Goal: Task Accomplishment & Management: Manage account settings

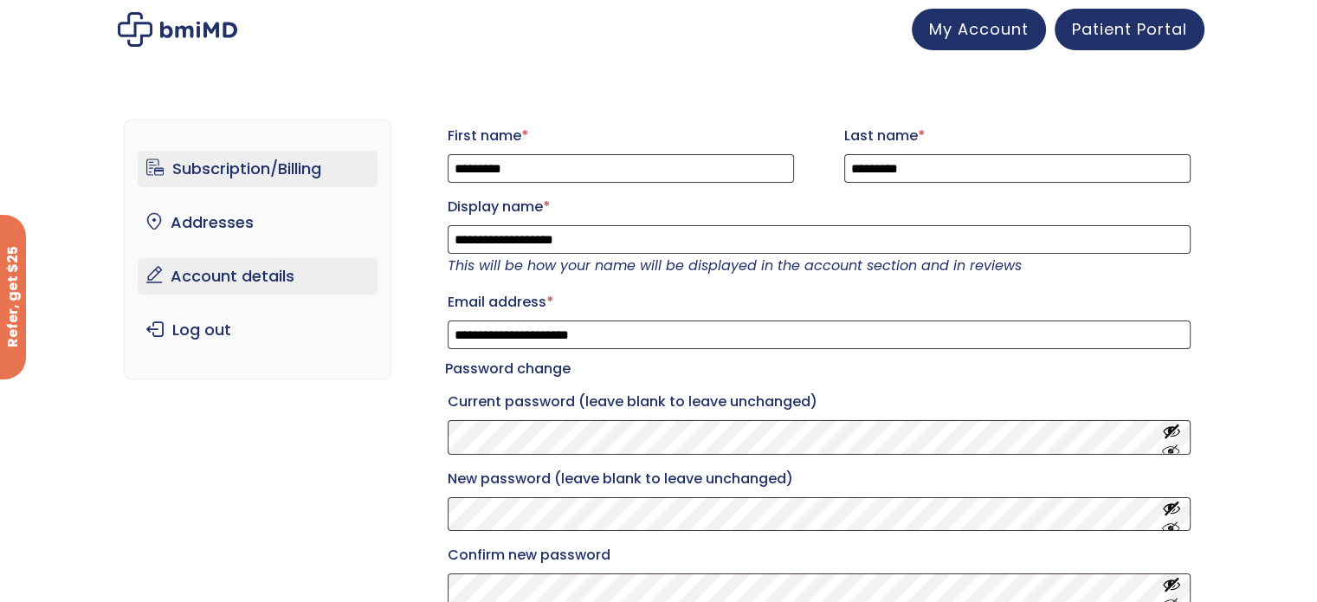
click at [227, 177] on link "Subscription/Billing" at bounding box center [258, 169] width 240 height 36
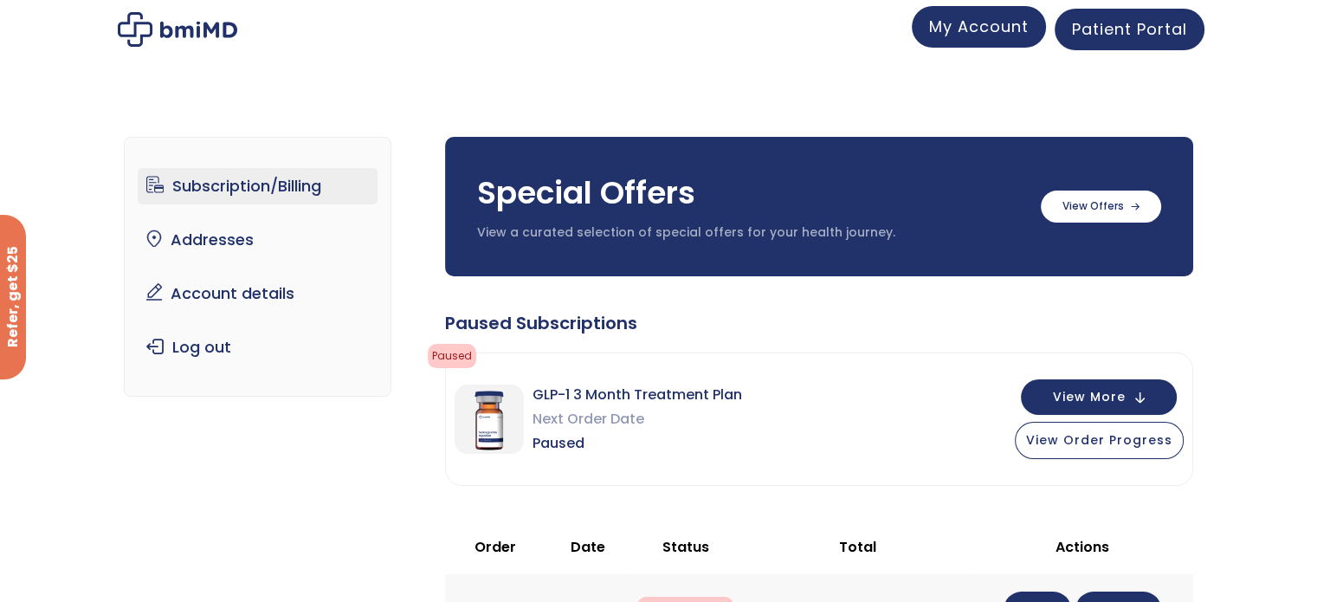
click at [983, 37] on link "My Account" at bounding box center [979, 27] width 134 height 42
click at [1093, 209] on label at bounding box center [1101, 205] width 120 height 32
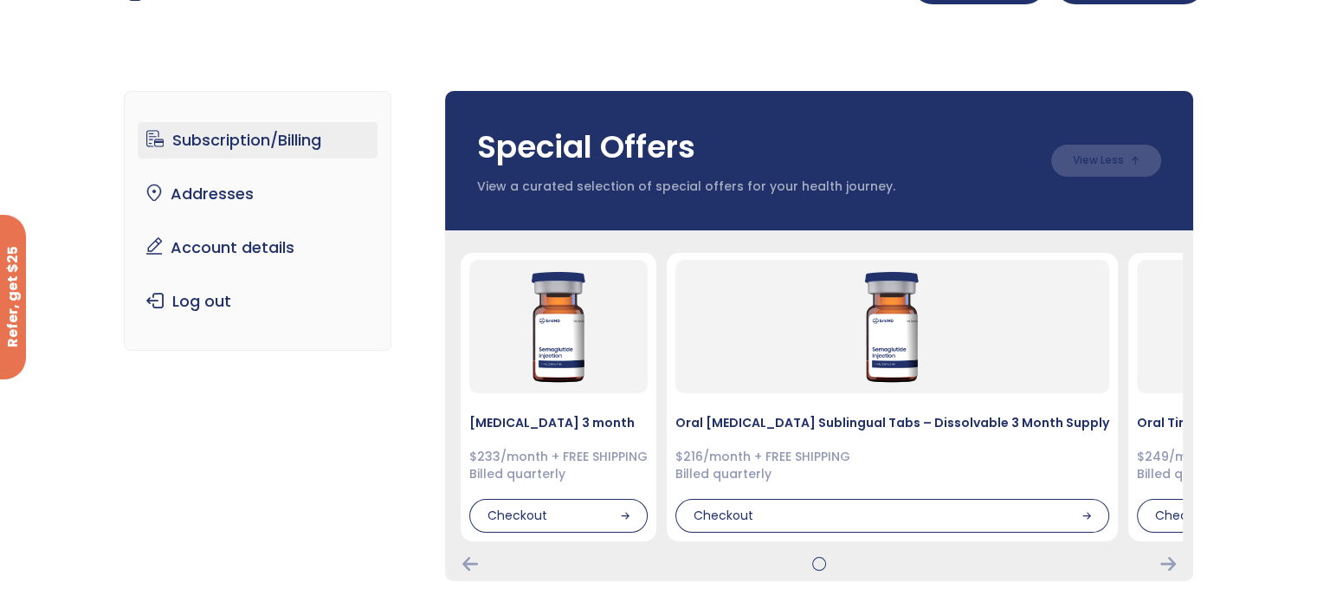
scroll to position [87, 0]
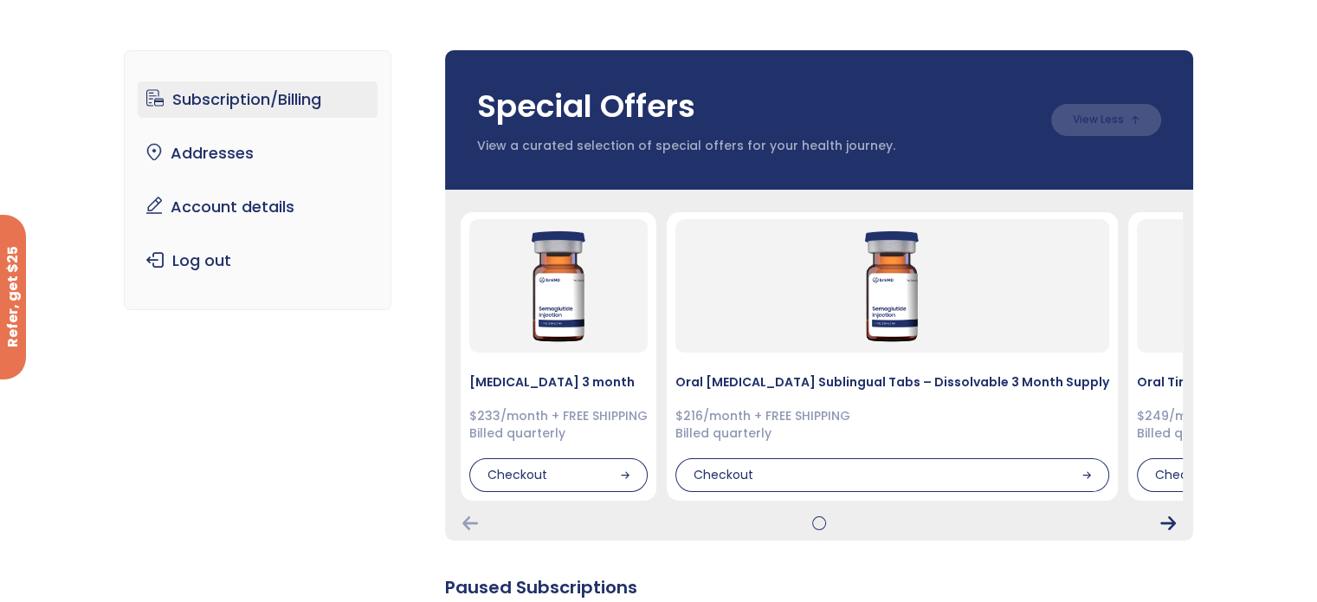
click at [1173, 521] on icon "Next Card" at bounding box center [1169, 523] width 16 height 14
click at [1164, 521] on icon "Next Card" at bounding box center [1169, 523] width 16 height 14
click at [468, 521] on icon "Previous Card" at bounding box center [471, 523] width 16 height 14
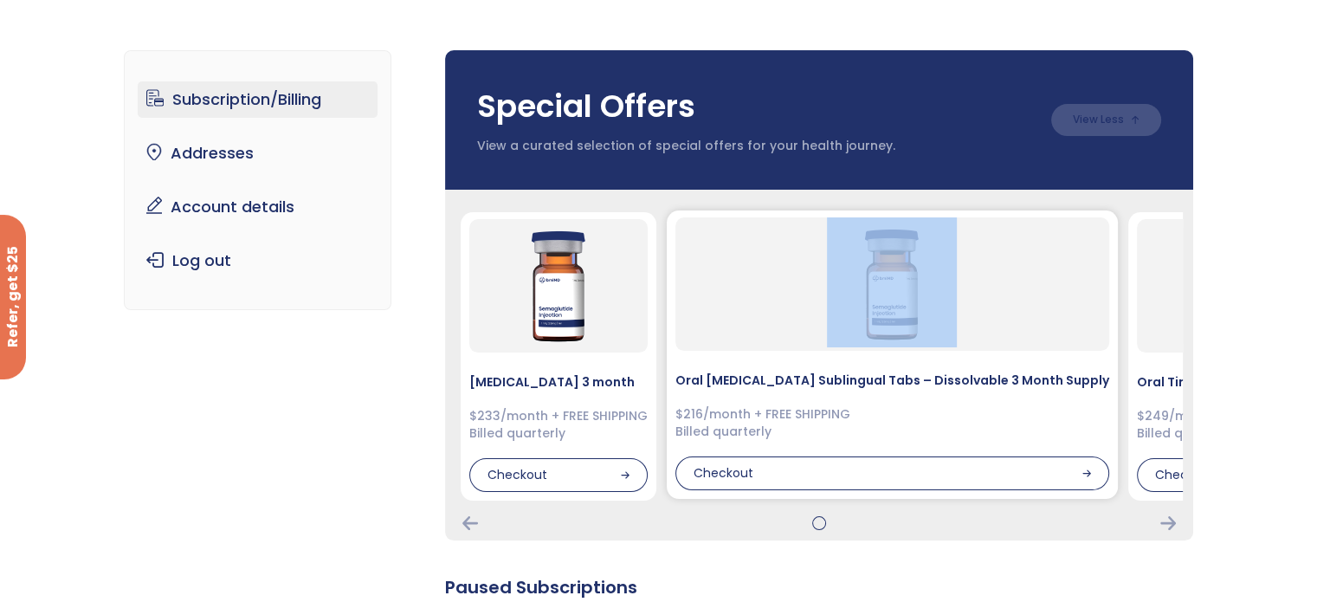
drag, startPoint x: 1021, startPoint y: 339, endPoint x: 807, endPoint y: 359, distance: 214.9
click at [806, 348] on div at bounding box center [893, 283] width 434 height 133
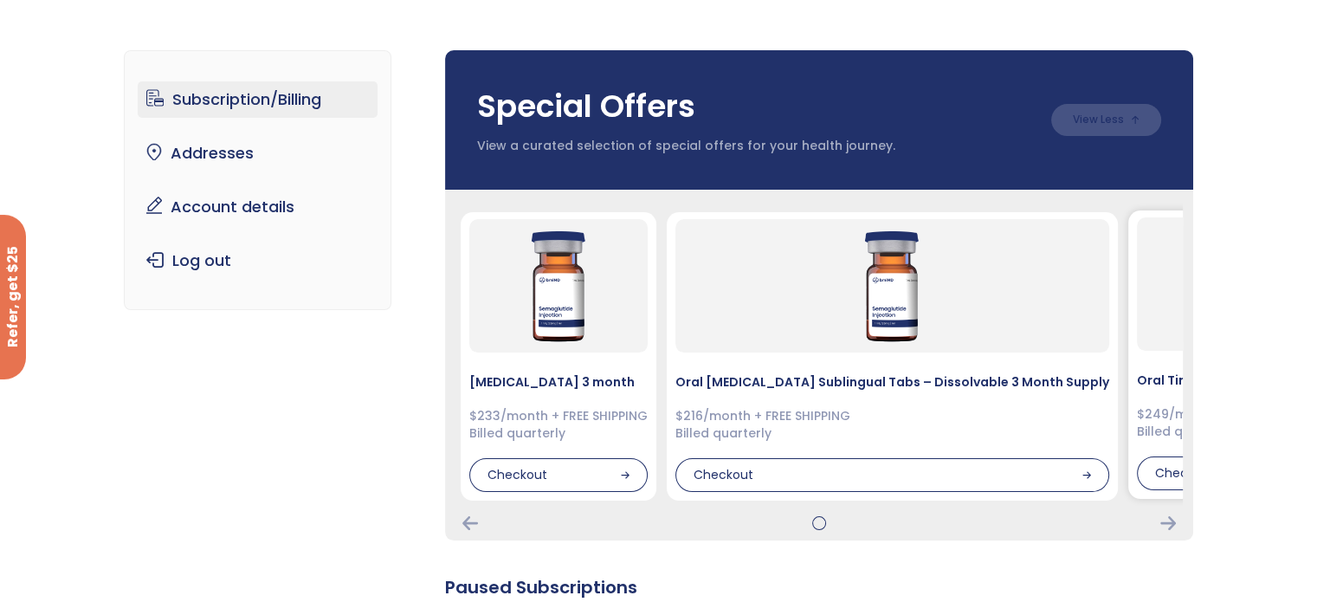
click at [1144, 398] on div "Oral Tirzepatide Sublingual Tabs – Dissolvable 3 Month Supply $249/month + FREE…" at bounding box center [1337, 354] width 416 height 288
click at [1147, 348] on div at bounding box center [1336, 283] width 398 height 133
click at [1162, 480] on div "Checkout" at bounding box center [1336, 473] width 398 height 35
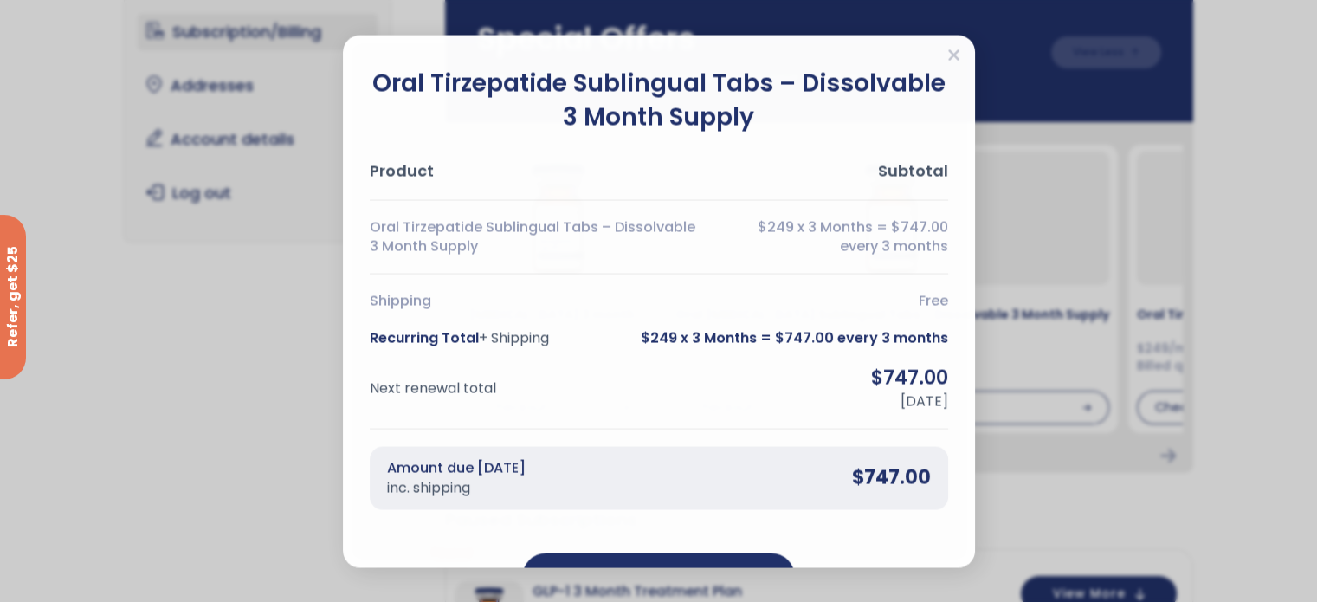
scroll to position [260, 0]
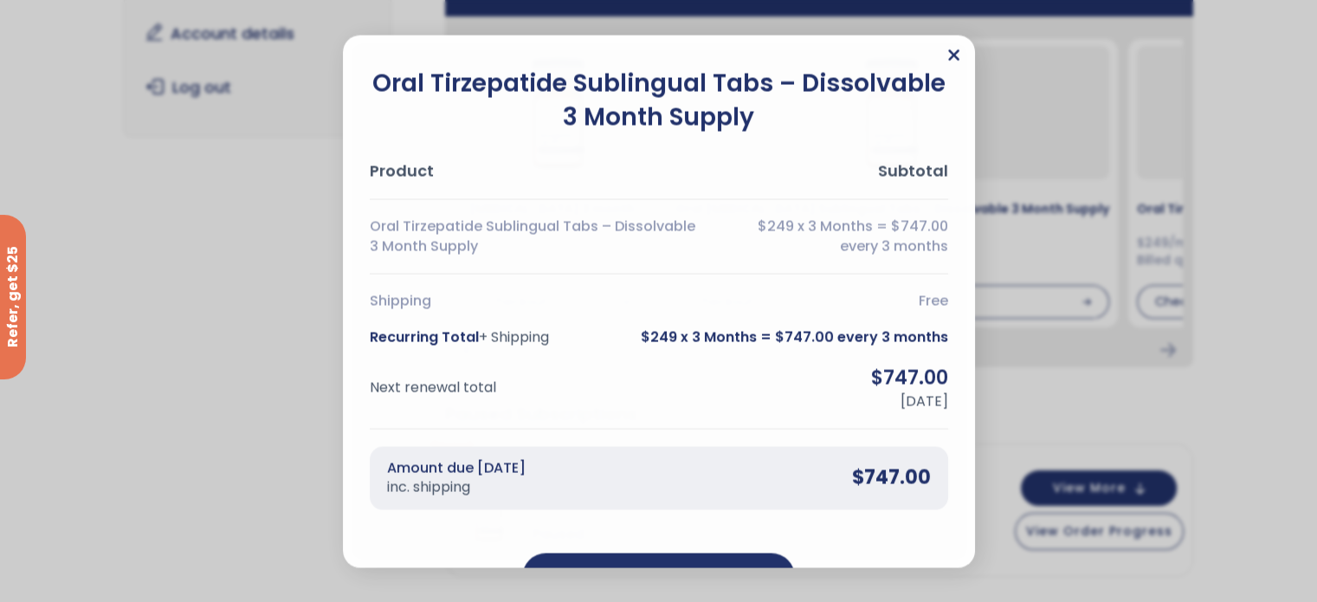
click at [959, 59] on icon "Close" at bounding box center [954, 54] width 13 height 17
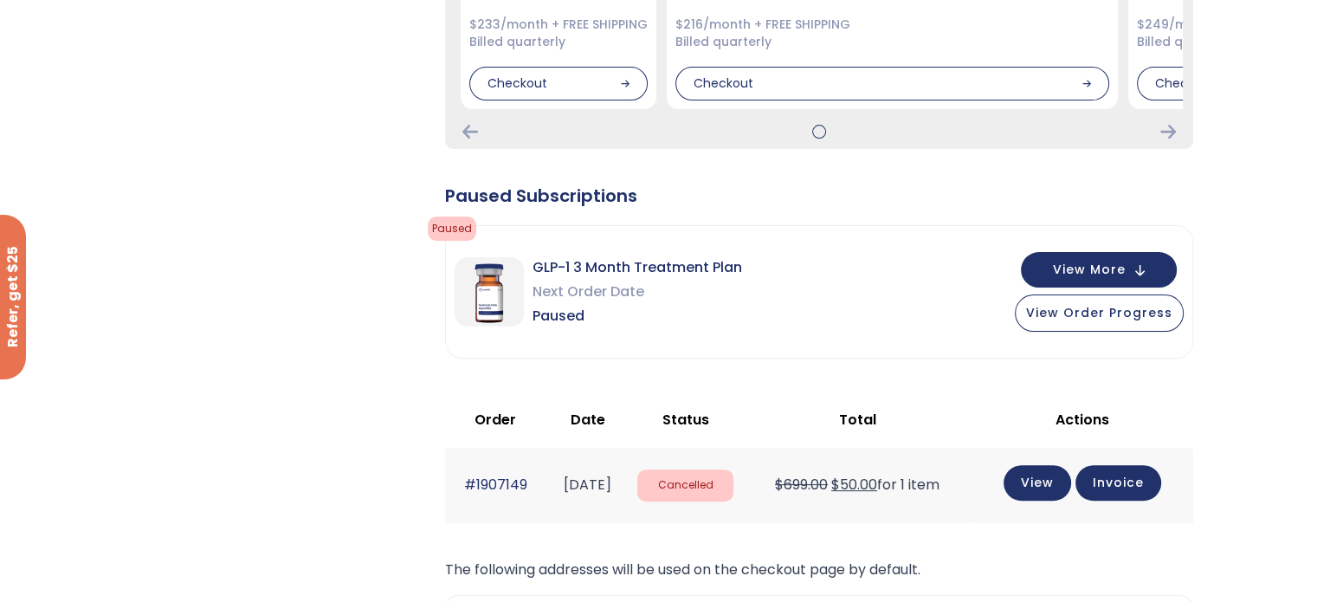
scroll to position [520, 0]
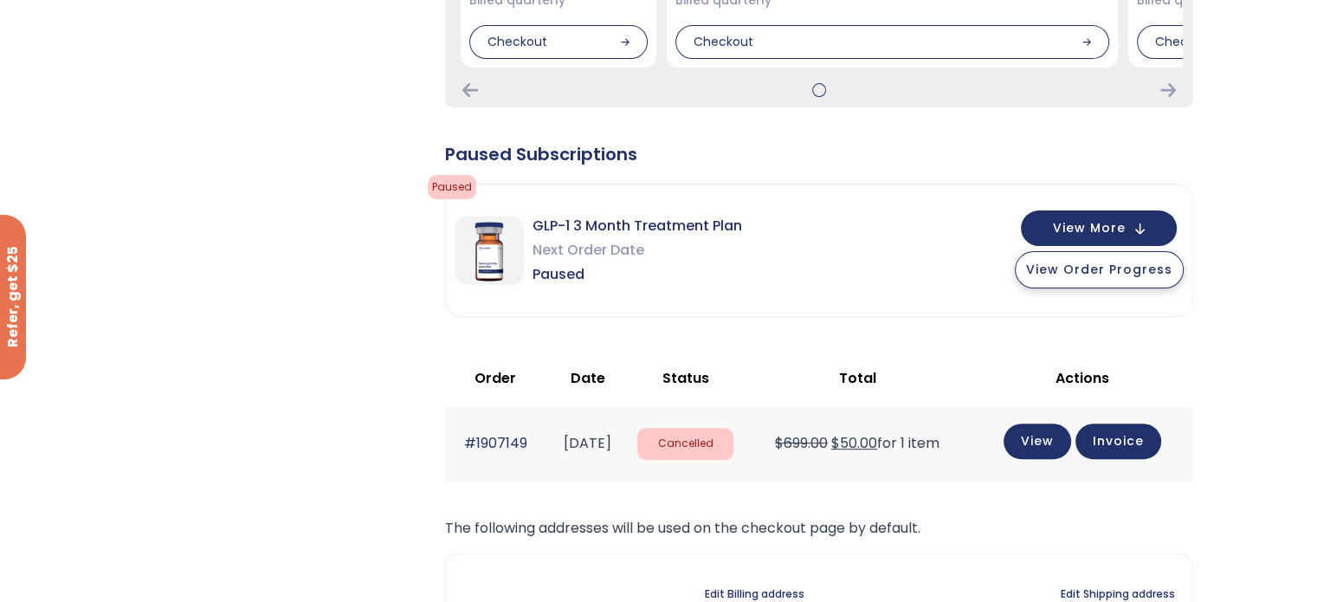
click at [1086, 277] on span "View Order Progress" at bounding box center [1099, 269] width 146 height 17
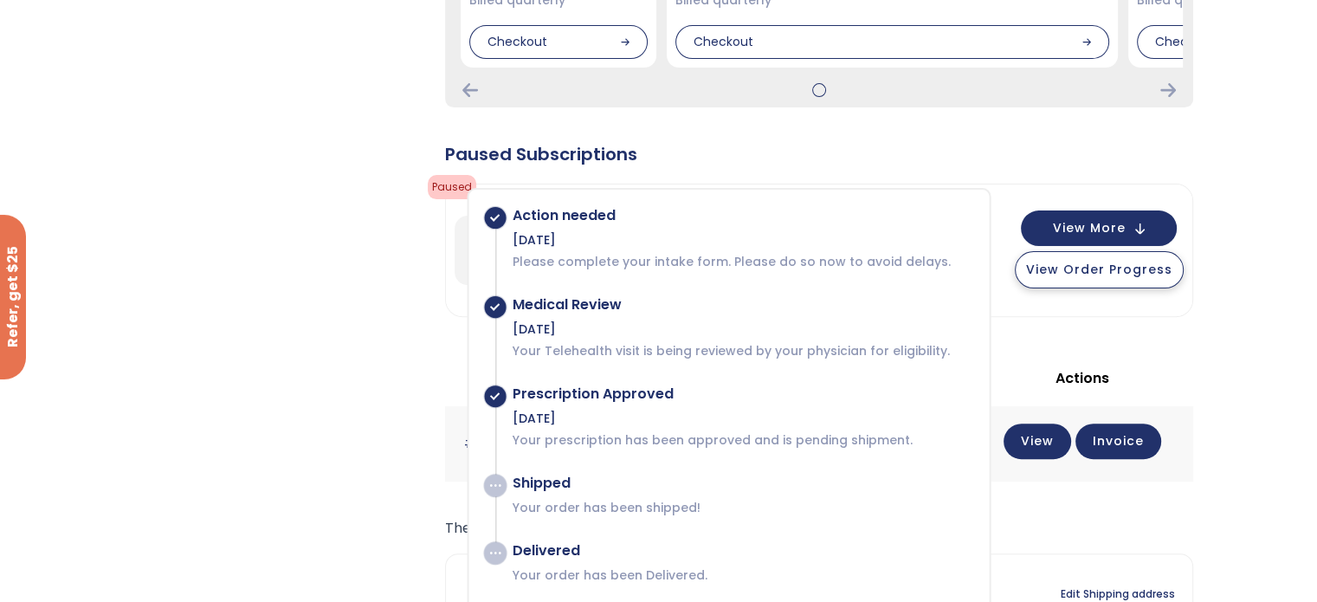
click at [1081, 276] on span "View Order Progress" at bounding box center [1099, 269] width 146 height 17
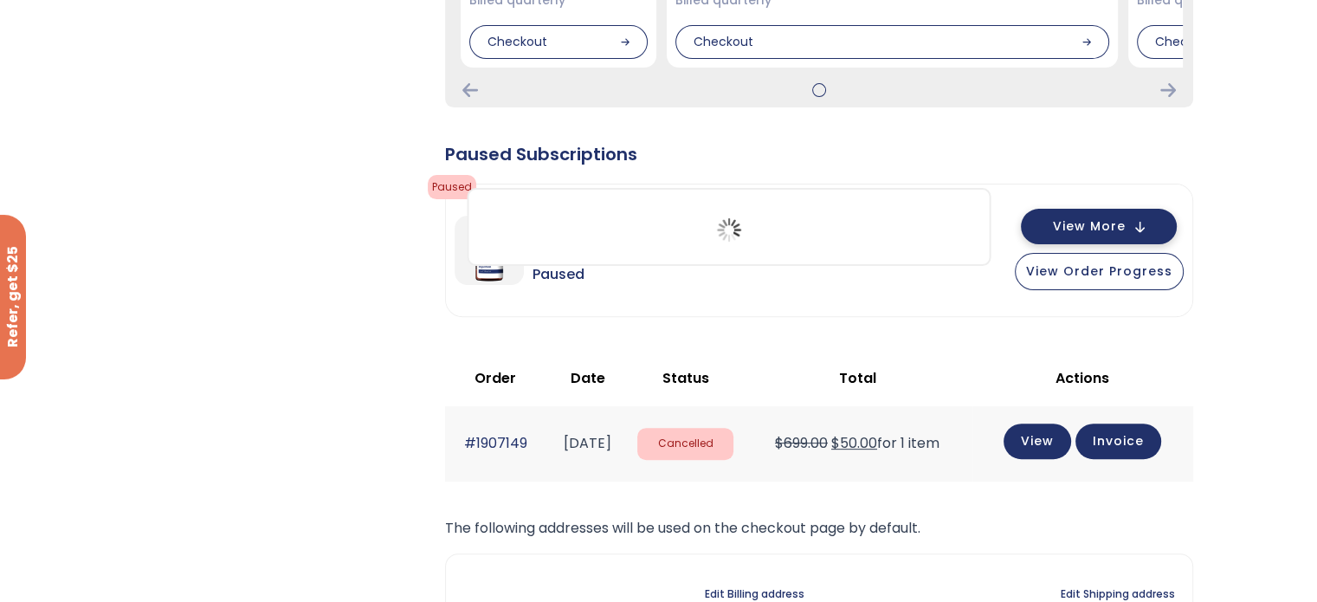
click at [1123, 223] on span "View More" at bounding box center [1089, 226] width 73 height 11
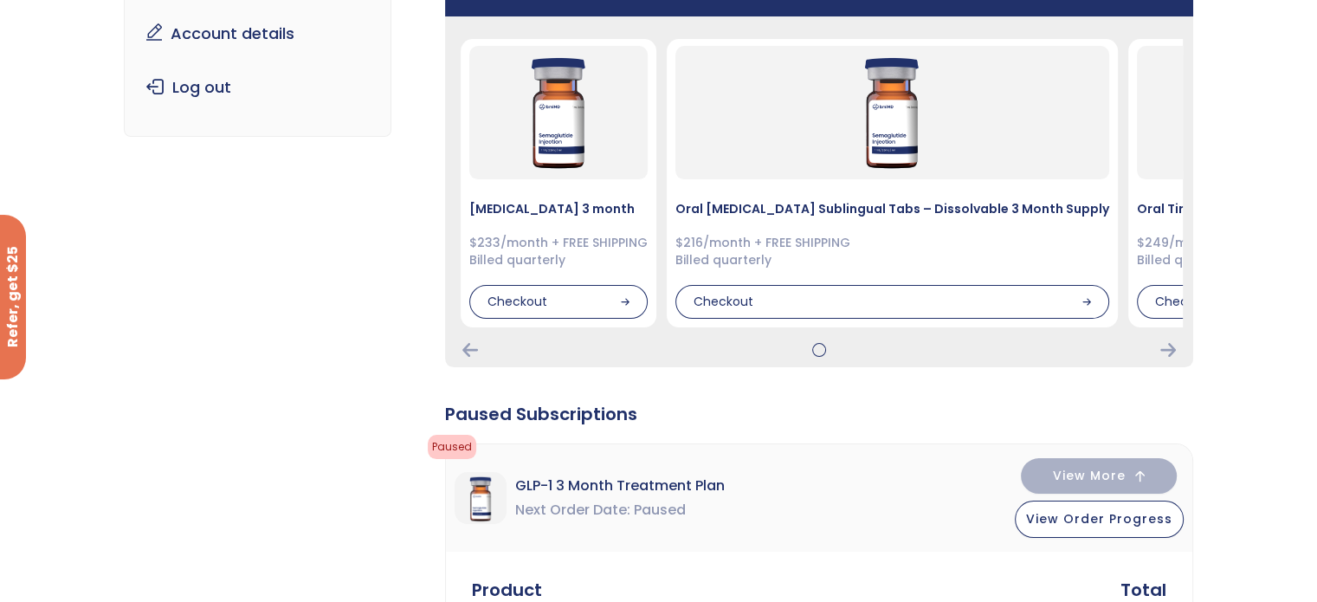
scroll to position [0, 0]
